Goal: Task Accomplishment & Management: Complete application form

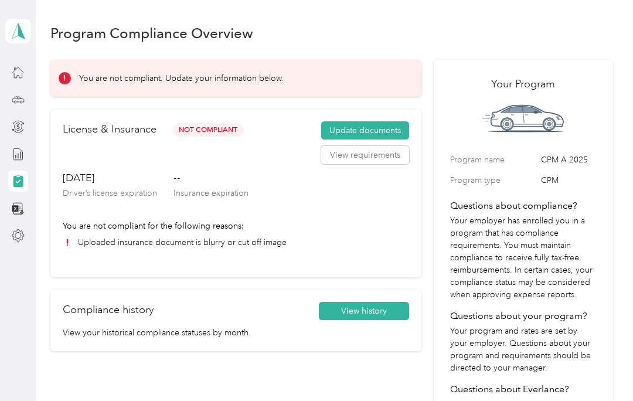
click at [384, 131] on button "Update documents" at bounding box center [365, 130] width 88 height 19
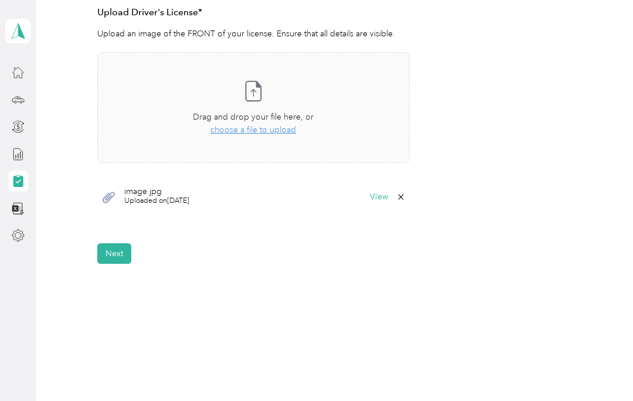
scroll to position [334, 0]
click at [129, 236] on form "Employee details & driver’s license License Insurance declaration Insurance Veh…" at bounding box center [331, 22] width 469 height 484
click at [127, 251] on button "Next" at bounding box center [114, 254] width 34 height 21
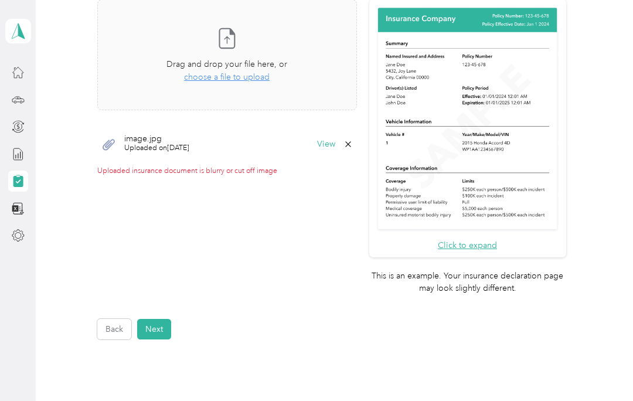
click at [259, 40] on div "Take a photo or choose a photo from your library Drag and drop your file here, …" at bounding box center [227, 54] width 240 height 91
